Goal: Transaction & Acquisition: Purchase product/service

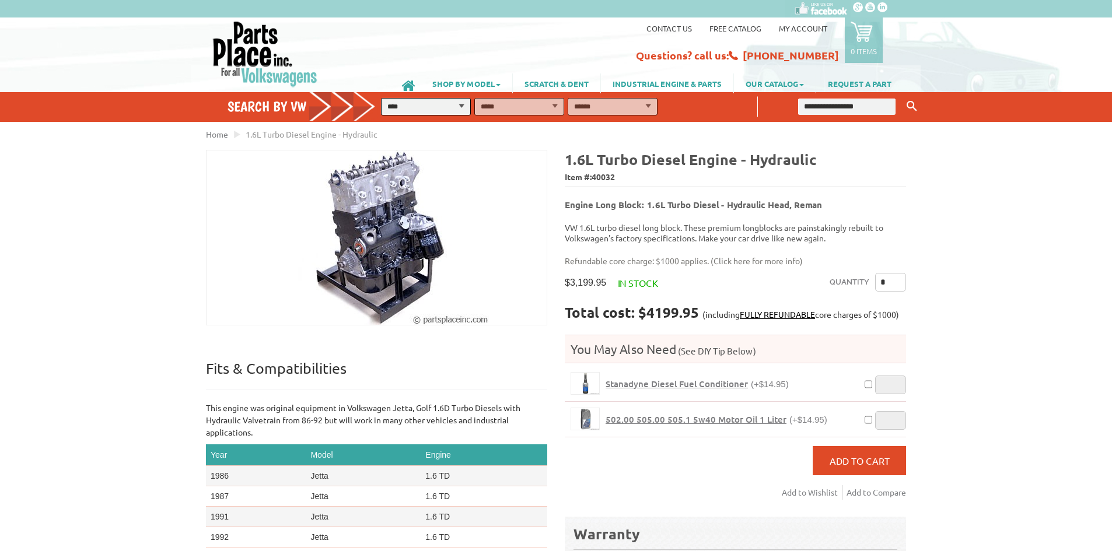
click at [367, 216] on img at bounding box center [377, 237] width 224 height 174
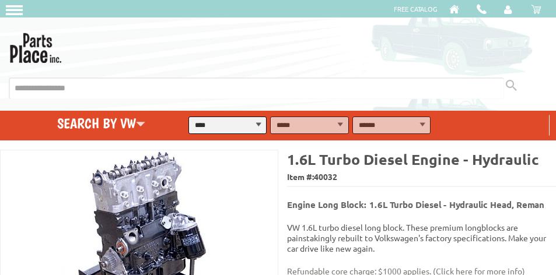
click at [128, 178] on img at bounding box center [139, 237] width 224 height 174
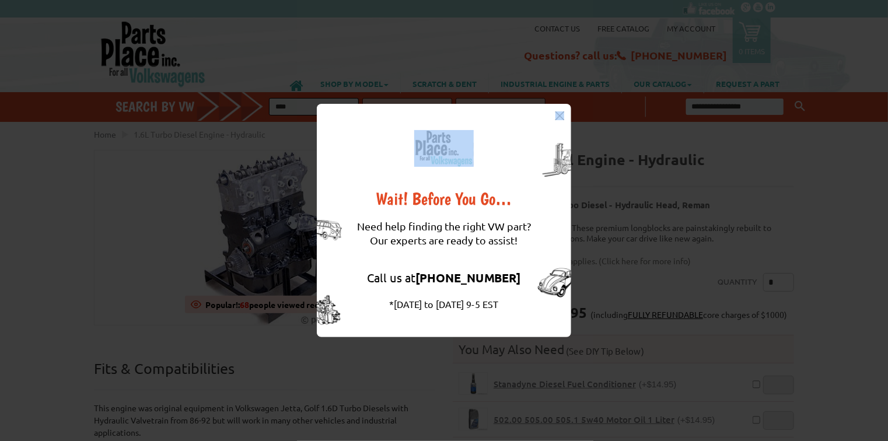
drag, startPoint x: 496, startPoint y: 135, endPoint x: 370, endPoint y: 93, distance: 132.8
click at [371, 93] on div "Wait! Before You Go… Need help finding the right VW part? Our experts are ready…" at bounding box center [444, 220] width 888 height 441
click at [558, 109] on div "Wait! Before You Go… Need help finding the right VW part? Our experts are ready…" at bounding box center [444, 220] width 254 height 233
click at [566, 119] on div "Wait! Before You Go… Need help finding the right VW part? Our experts are ready…" at bounding box center [444, 220] width 254 height 233
click at [561, 115] on img at bounding box center [559, 115] width 9 height 9
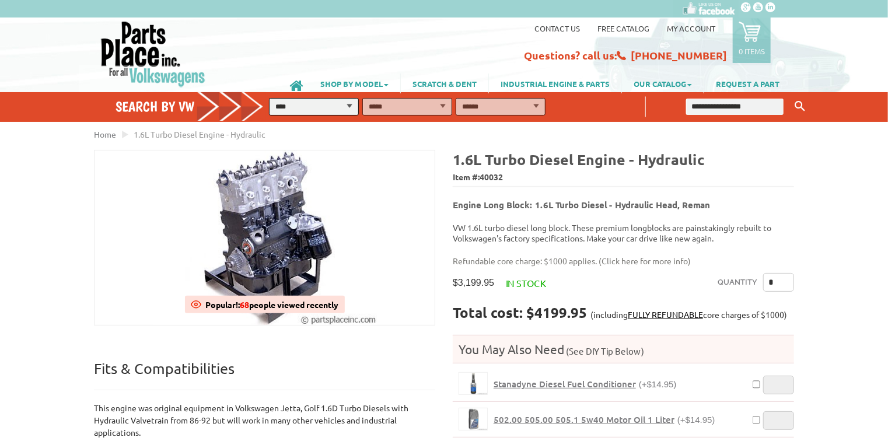
click at [288, 234] on img at bounding box center [265, 237] width 224 height 174
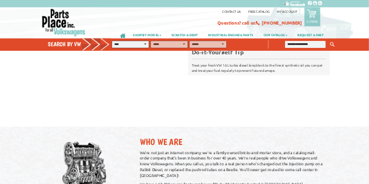
scroll to position [700, 0]
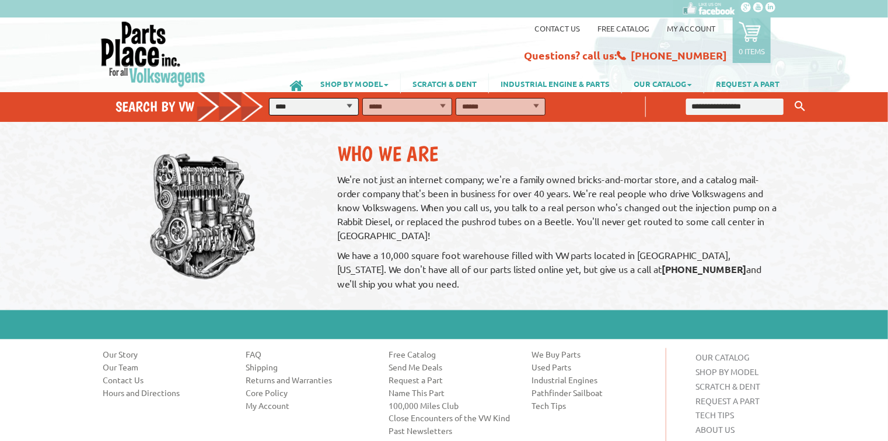
click at [214, 207] on img at bounding box center [200, 216] width 131 height 175
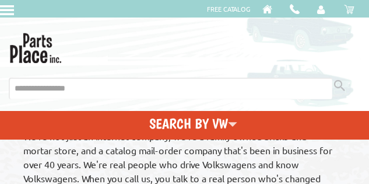
scroll to position [836, 0]
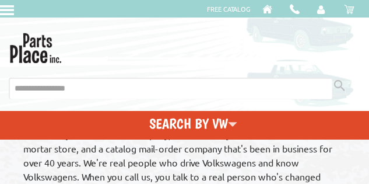
drag, startPoint x: 89, startPoint y: 99, endPoint x: 94, endPoint y: 68, distance: 30.7
click at [94, 68] on div at bounding box center [185, 84] width 352 height 42
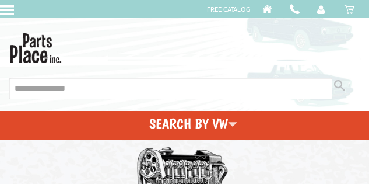
scroll to position [1011, 0]
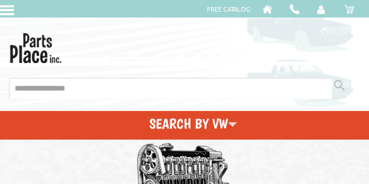
drag, startPoint x: 218, startPoint y: 133, endPoint x: 215, endPoint y: 118, distance: 15.6
click at [215, 118] on div "Search by VW Search by VW Your VW: Edit" at bounding box center [184, 121] width 369 height 29
click at [215, 118] on h4 "Search by VW" at bounding box center [193, 123] width 367 height 17
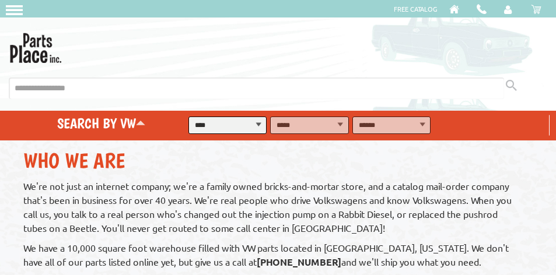
scroll to position [606, 0]
